Goal: Task Accomplishment & Management: Manage account settings

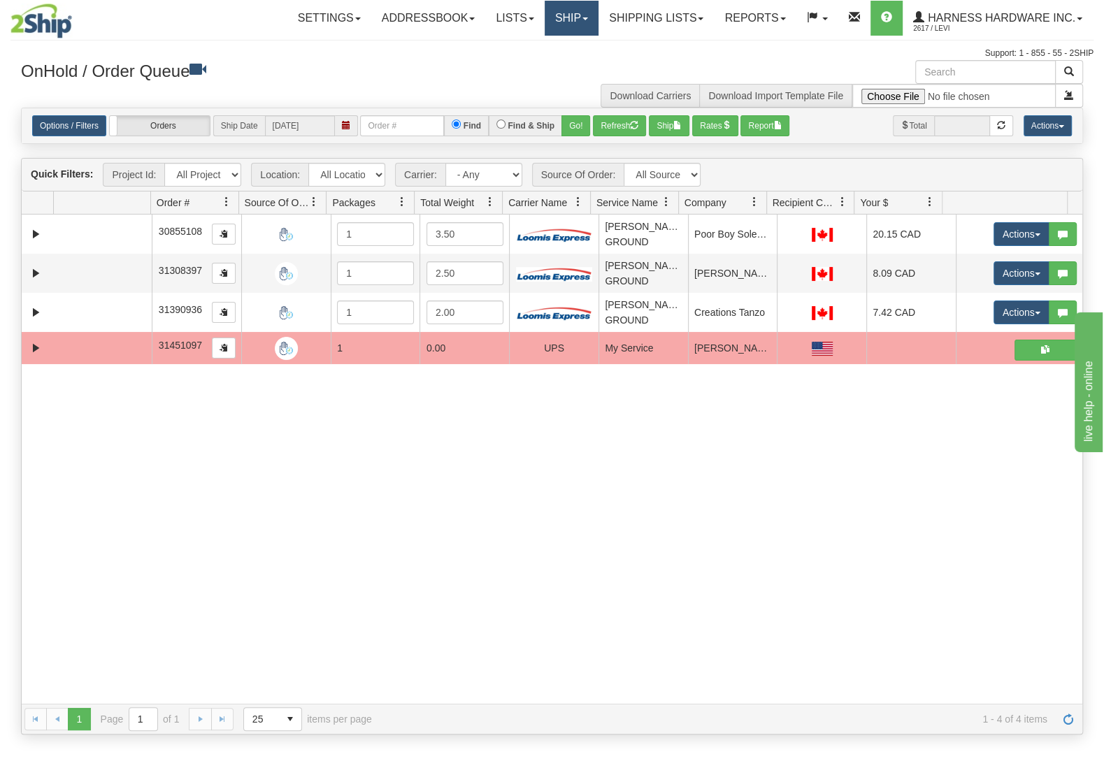
click at [573, 25] on link "Ship" at bounding box center [572, 18] width 54 height 35
click at [553, 46] on link "Ship Screen" at bounding box center [534, 49] width 127 height 18
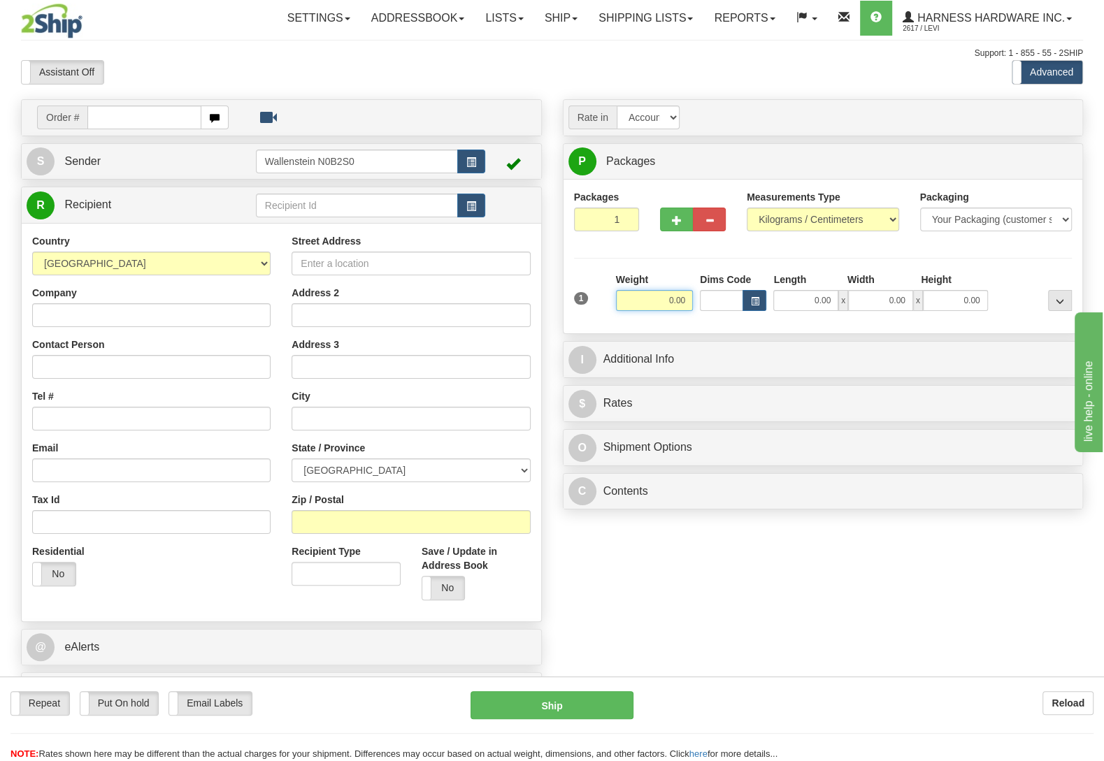
drag, startPoint x: 656, startPoint y: 300, endPoint x: 822, endPoint y: 308, distance: 165.9
click at [693, 308] on input "0.00" at bounding box center [654, 300] width 77 height 21
type input "2.50"
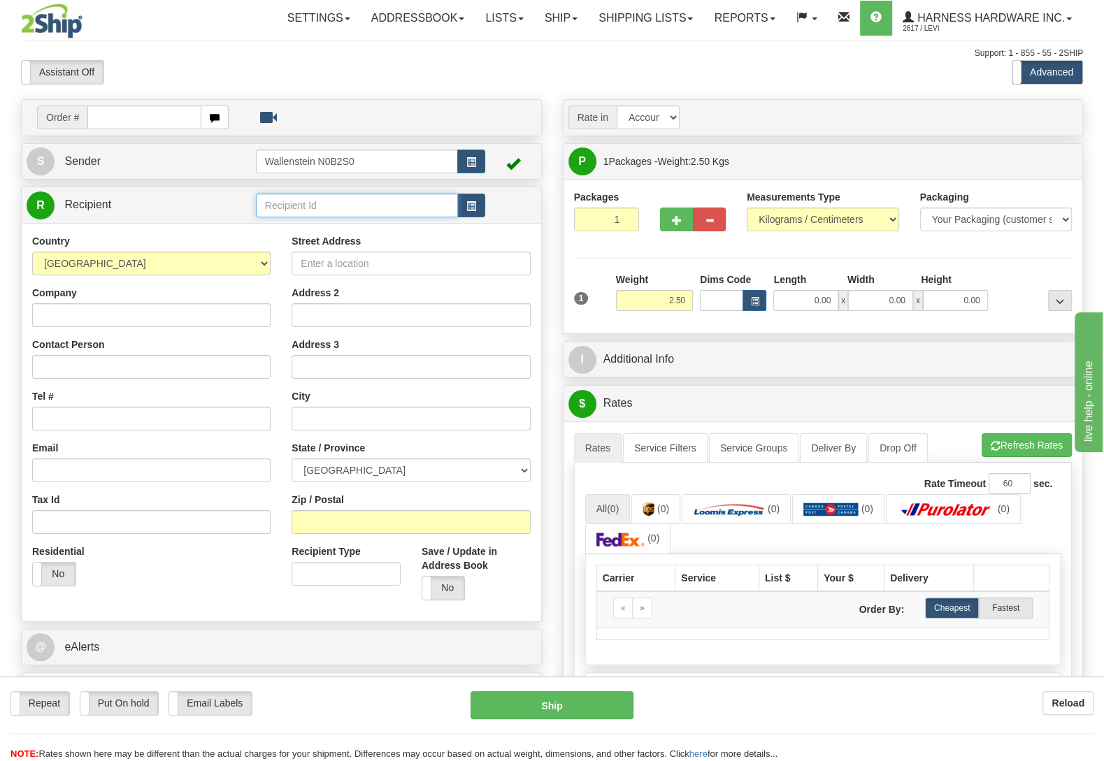
click at [357, 205] on input "text" at bounding box center [357, 206] width 202 height 24
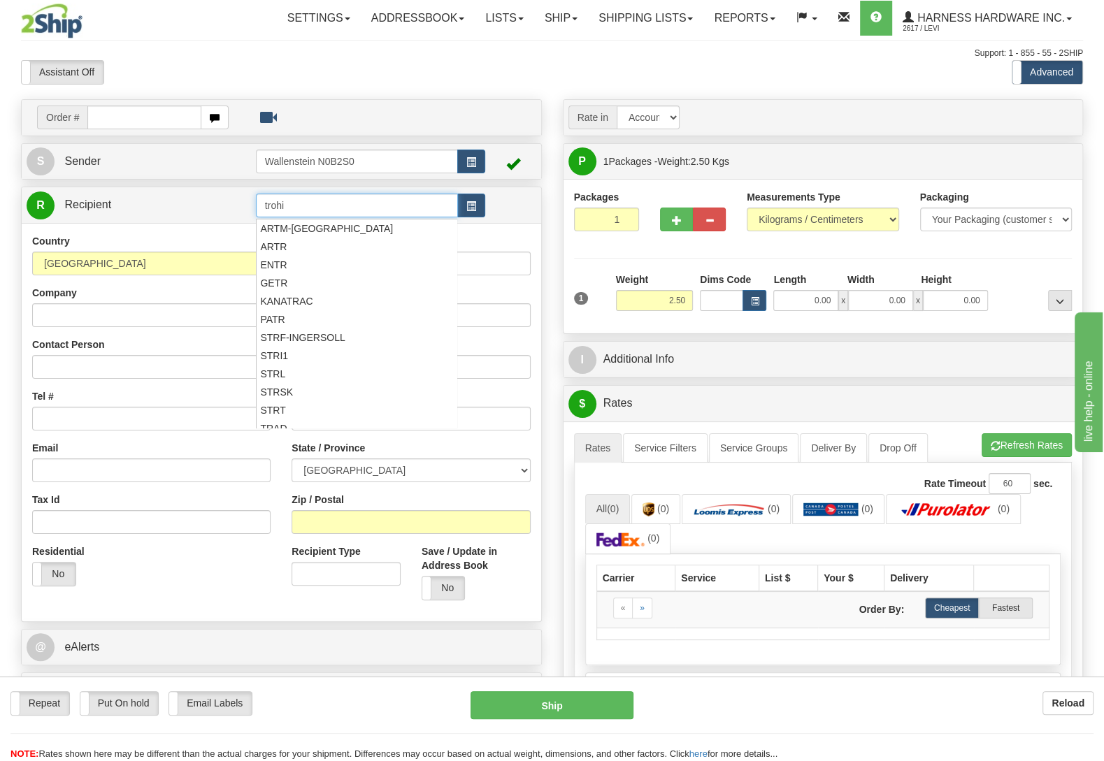
type input "trohi"
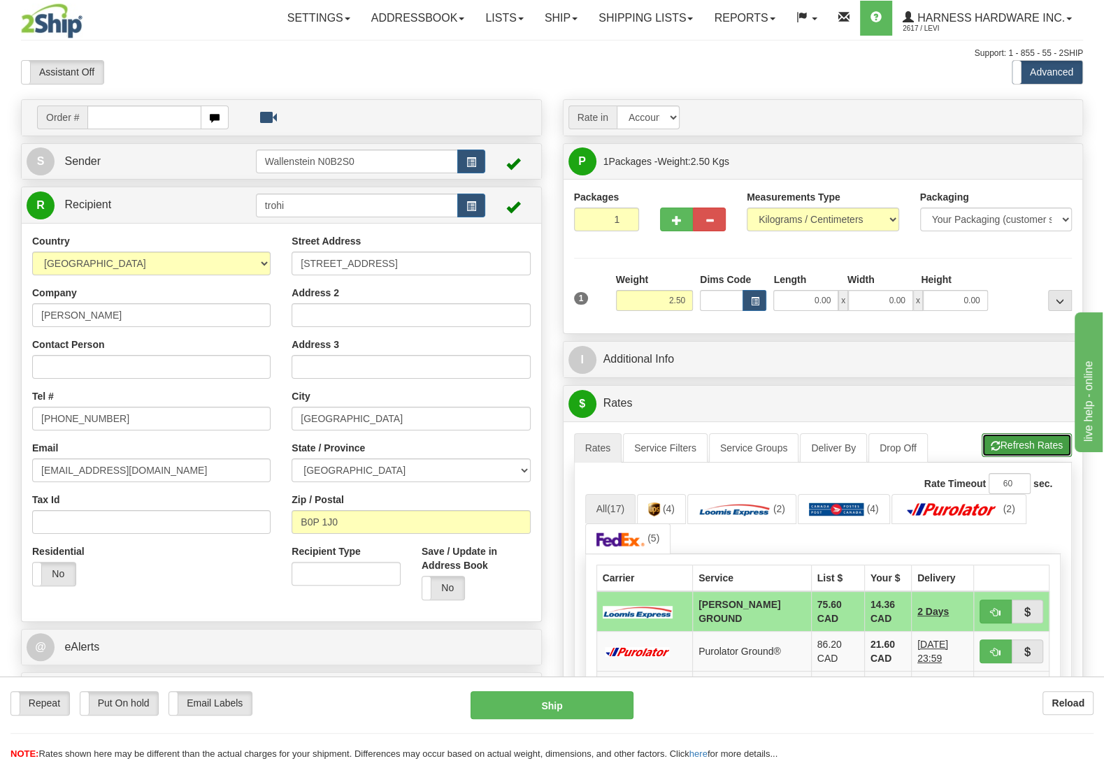
click at [1044, 447] on button "Refresh Rates" at bounding box center [1027, 445] width 90 height 24
click at [575, 698] on button "Ship" at bounding box center [552, 705] width 163 height 28
type input "DD"
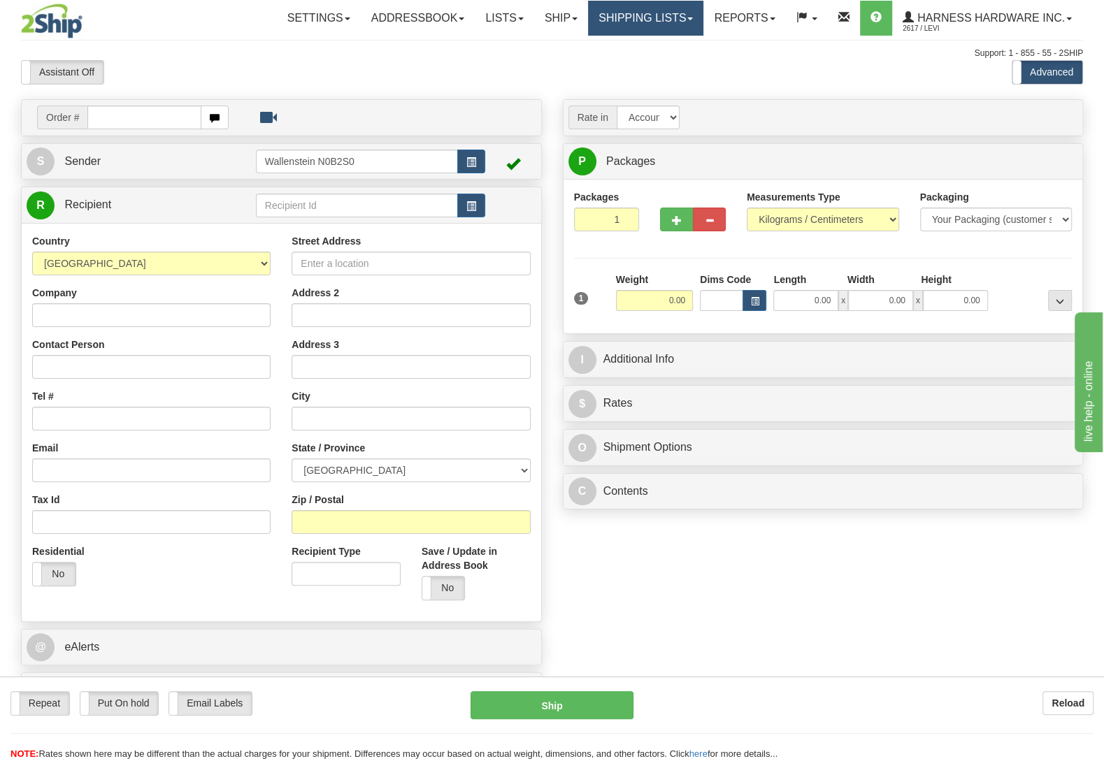
click at [632, 34] on link "Shipping lists" at bounding box center [645, 18] width 115 height 35
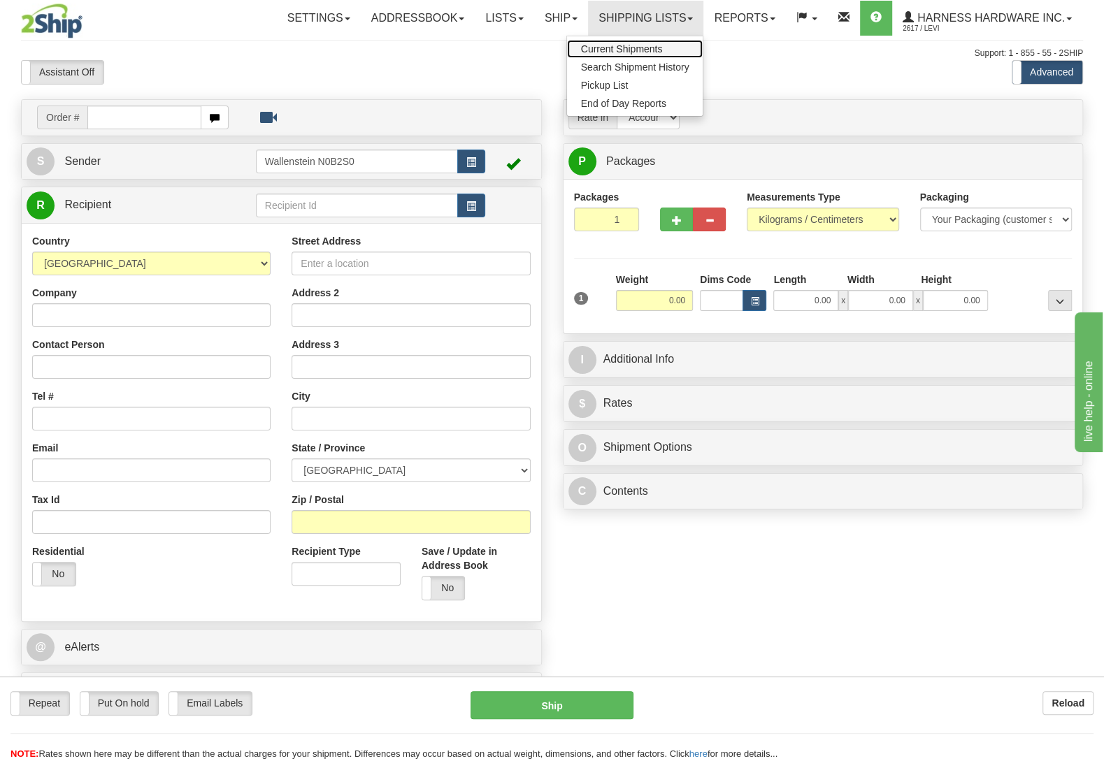
click at [646, 53] on span "Current Shipments" at bounding box center [622, 48] width 82 height 11
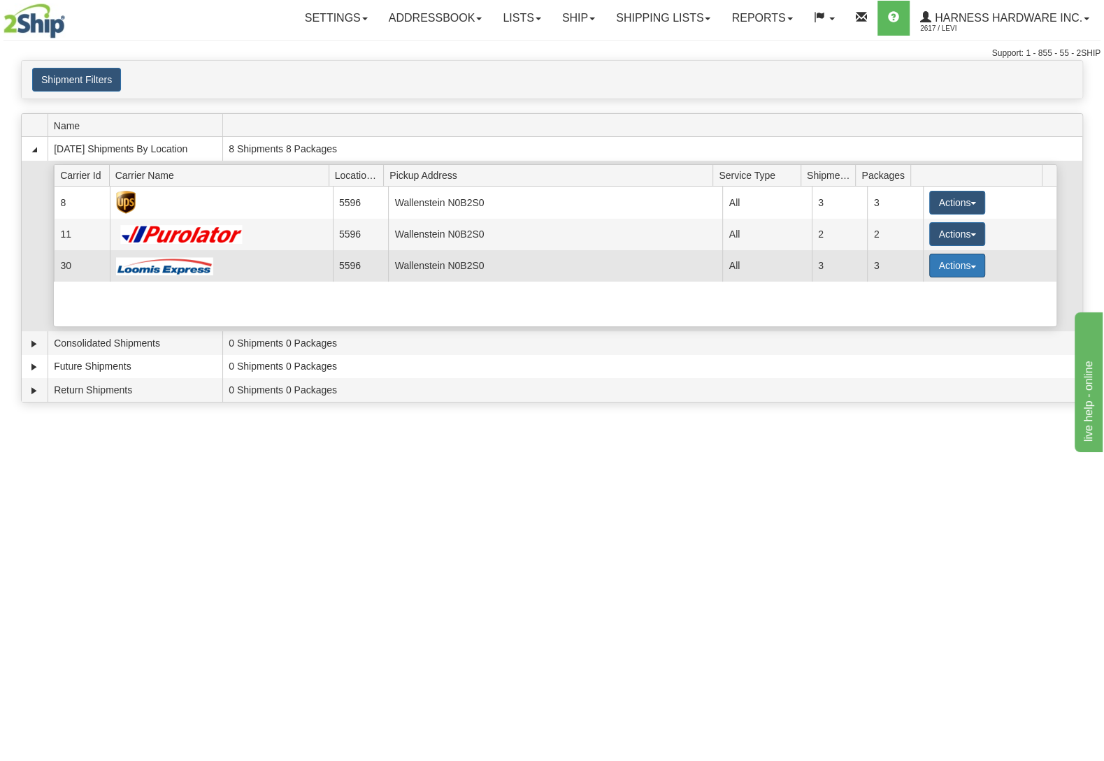
click at [944, 275] on button "Actions" at bounding box center [957, 266] width 56 height 24
click at [941, 293] on link "Details" at bounding box center [928, 292] width 112 height 18
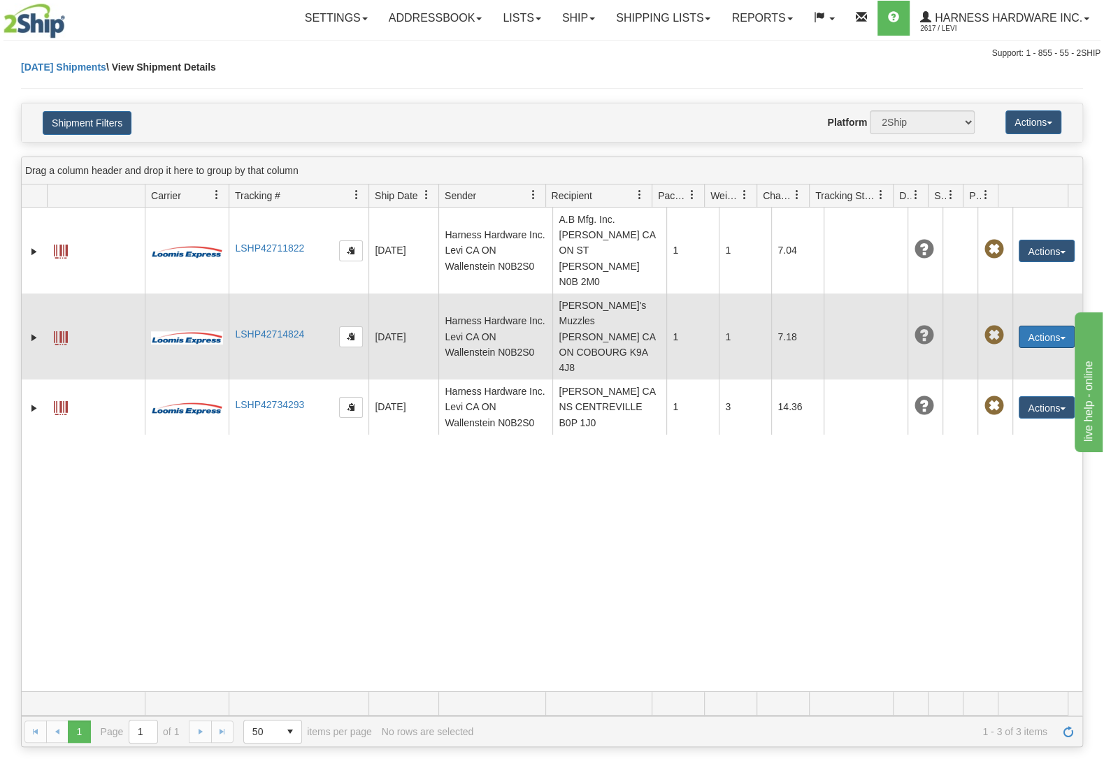
click at [1027, 326] on button "Actions" at bounding box center [1047, 337] width 56 height 22
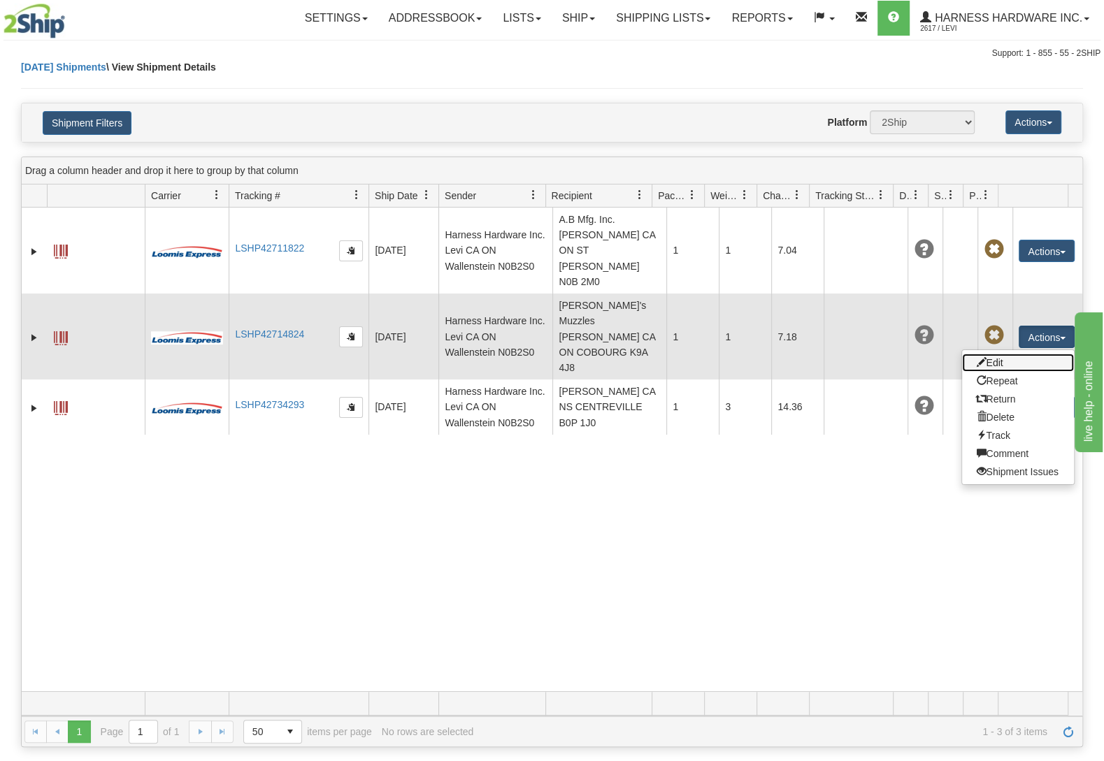
click at [1011, 354] on link "Edit" at bounding box center [1018, 363] width 112 height 18
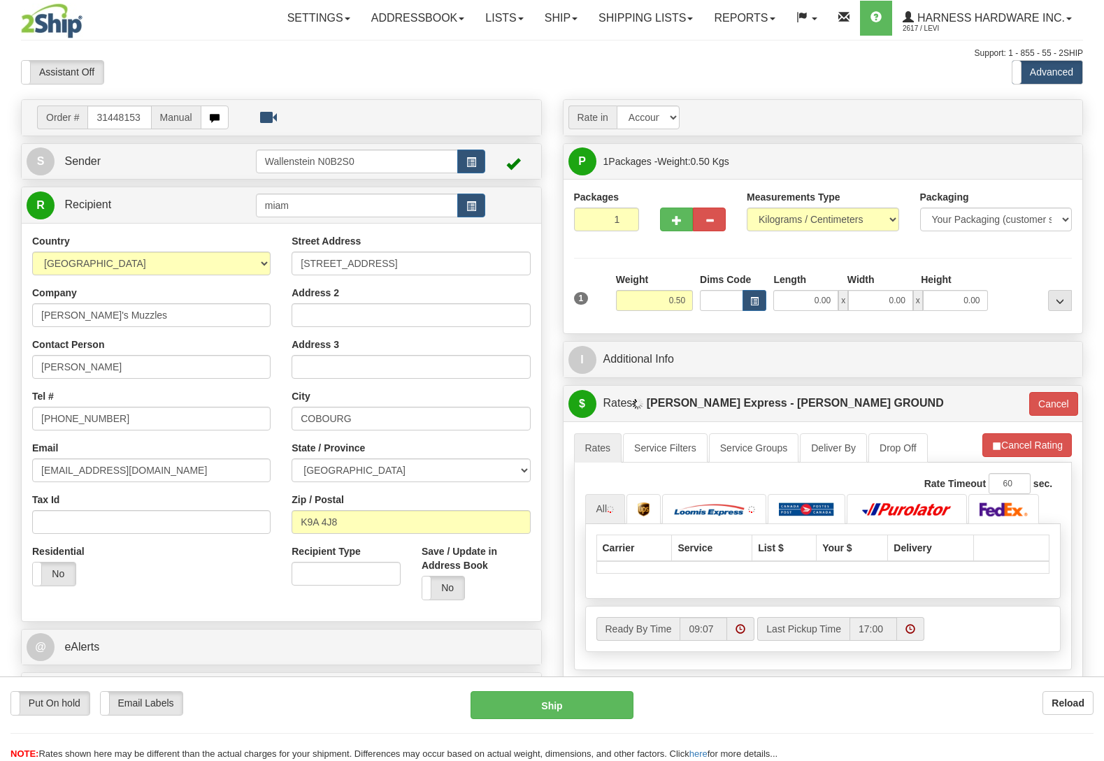
click at [693, 311] on input "0.50" at bounding box center [654, 300] width 77 height 21
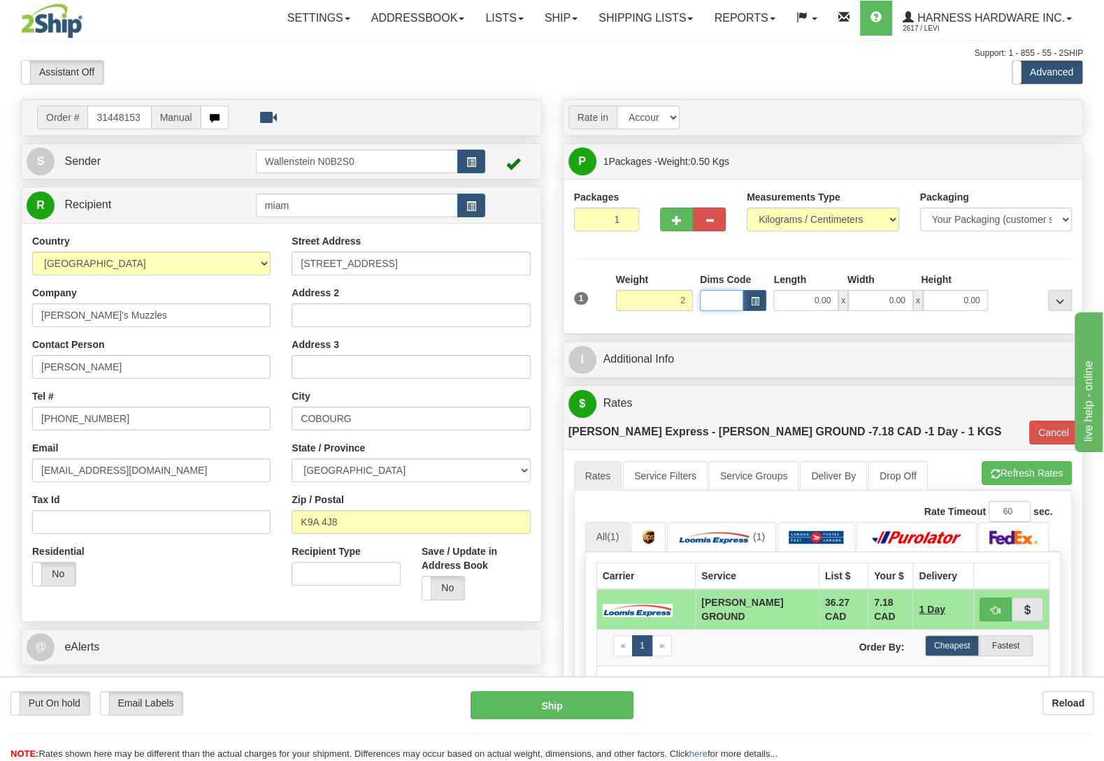
type input "2.00"
click at [1047, 461] on button "Refresh Rates" at bounding box center [1027, 473] width 90 height 24
type input "DD"
click at [581, 699] on button "Ship" at bounding box center [552, 705] width 163 height 28
